Goal: Communication & Community: Answer question/provide support

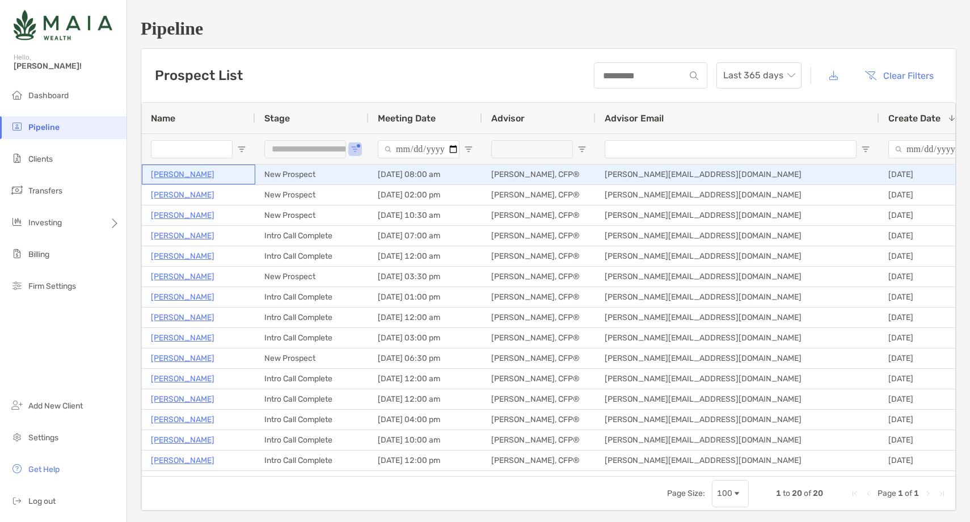
click at [181, 171] on p "[PERSON_NAME]" at bounding box center [183, 174] width 64 height 14
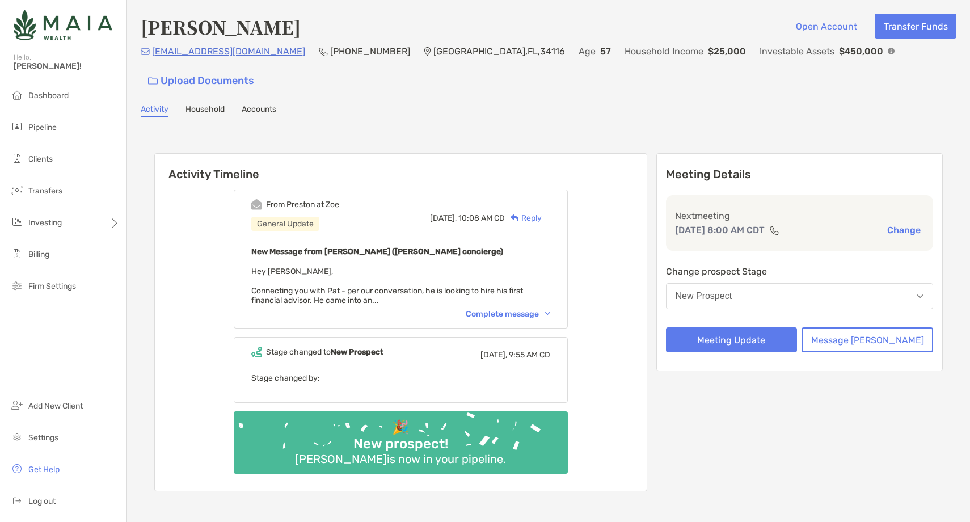
click at [514, 309] on div "Complete message" at bounding box center [508, 314] width 85 height 10
